Goal: Download file/media

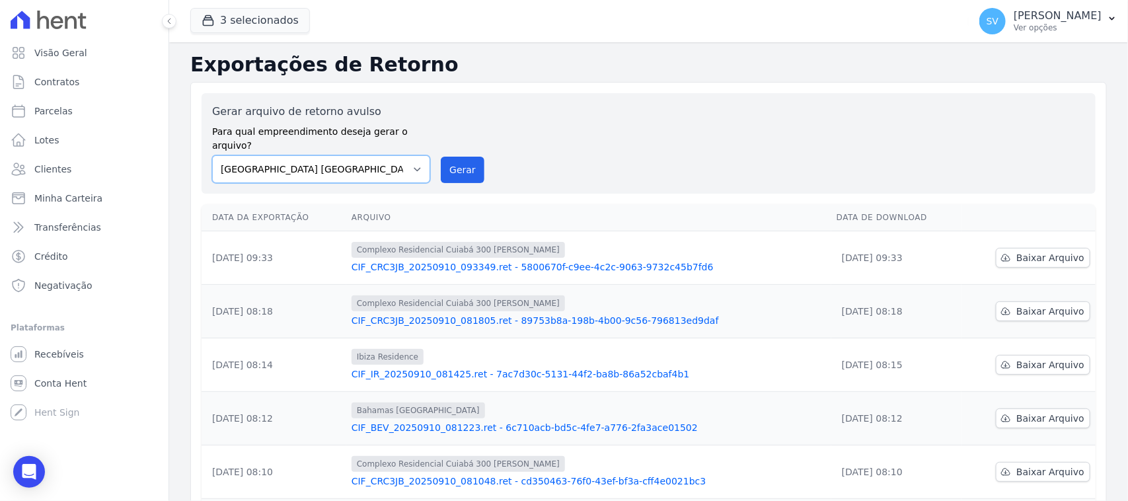
click at [393, 157] on select "[GEOGRAPHIC_DATA] COMPLEXO RESIDENCIAL [GEOGRAPHIC_DATA] 300 - [GEOGRAPHIC_DATA…" at bounding box center [321, 169] width 218 height 28
select select "a999329b-d322-46c5-b2df-9163b092fb9b"
click at [212, 155] on select "[GEOGRAPHIC_DATA] COMPLEXO RESIDENCIAL [GEOGRAPHIC_DATA] 300 - [GEOGRAPHIC_DATA…" at bounding box center [321, 169] width 218 height 28
drag, startPoint x: 454, startPoint y: 152, endPoint x: 627, endPoint y: 117, distance: 176.0
click at [454, 157] on button "Gerar" at bounding box center [463, 170] width 44 height 26
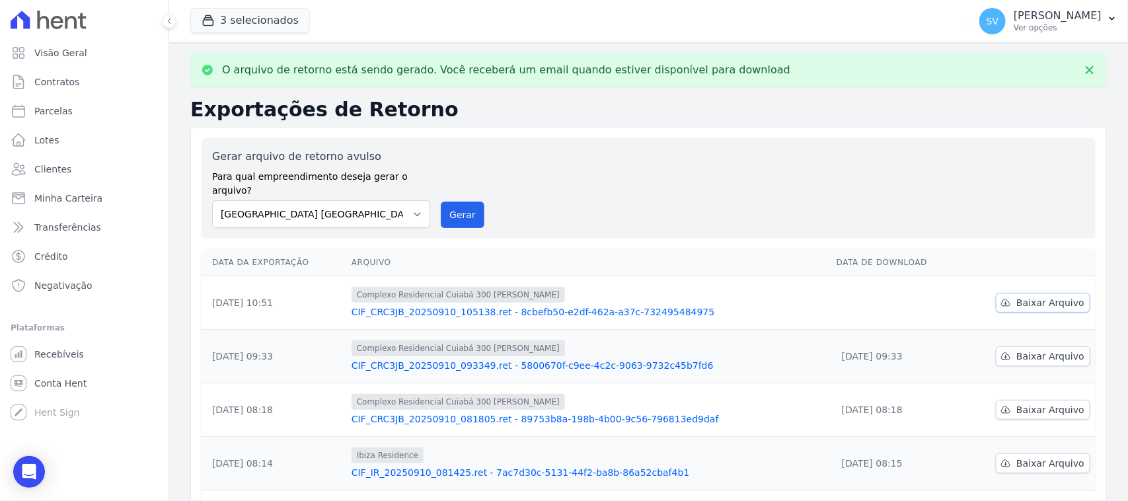
click at [1015, 296] on link "Baixar Arquivo" at bounding box center [1043, 303] width 95 height 20
